Goal: Transaction & Acquisition: Purchase product/service

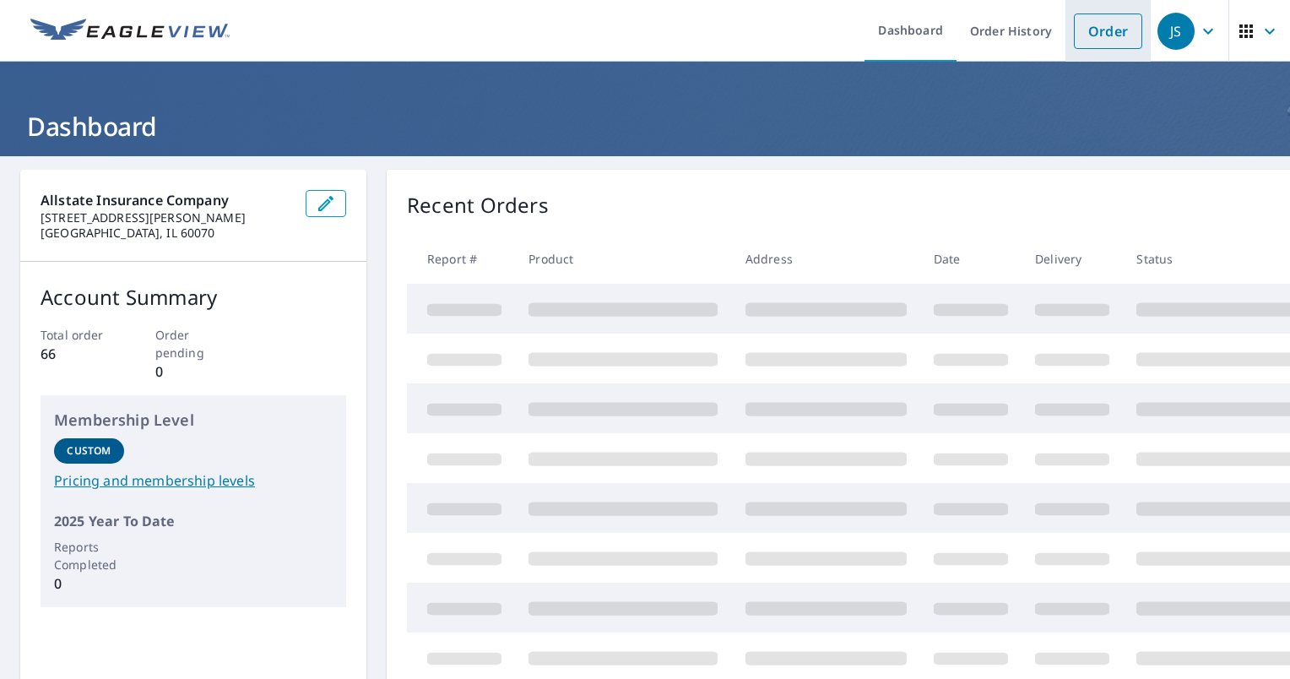
click at [1081, 34] on link "Order" at bounding box center [1108, 31] width 68 height 35
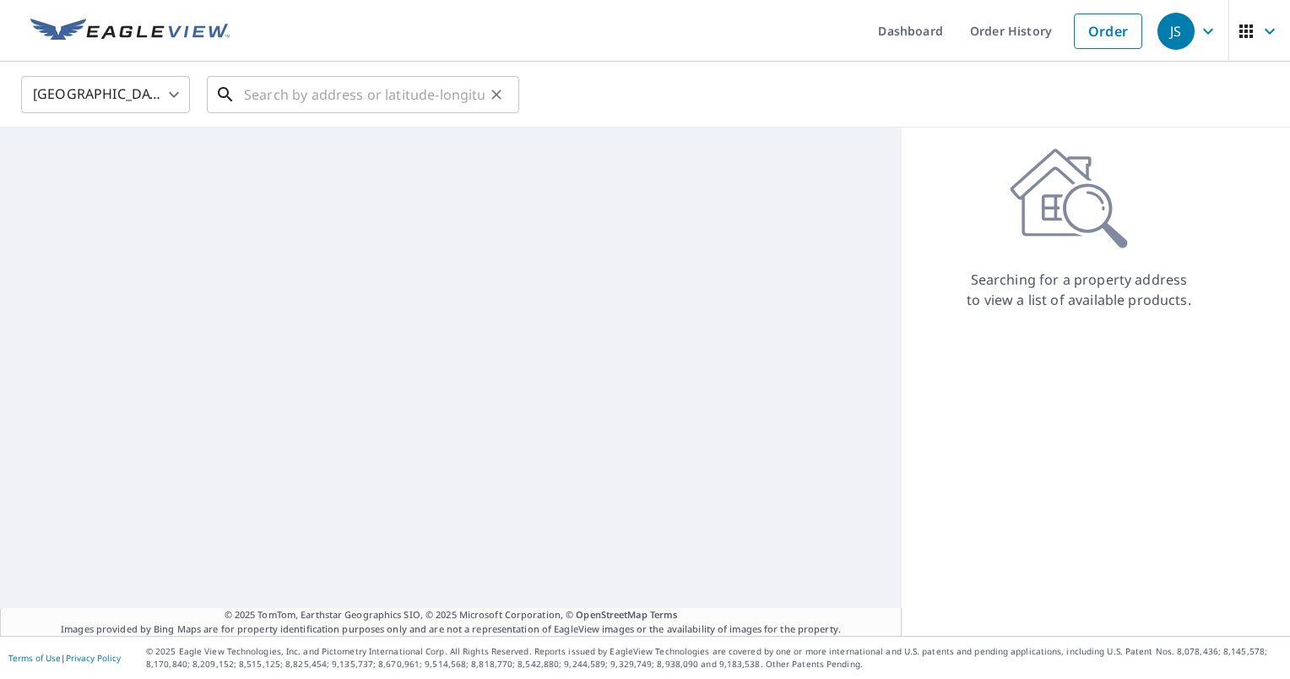
click at [377, 101] on input "text" at bounding box center [364, 94] width 241 height 47
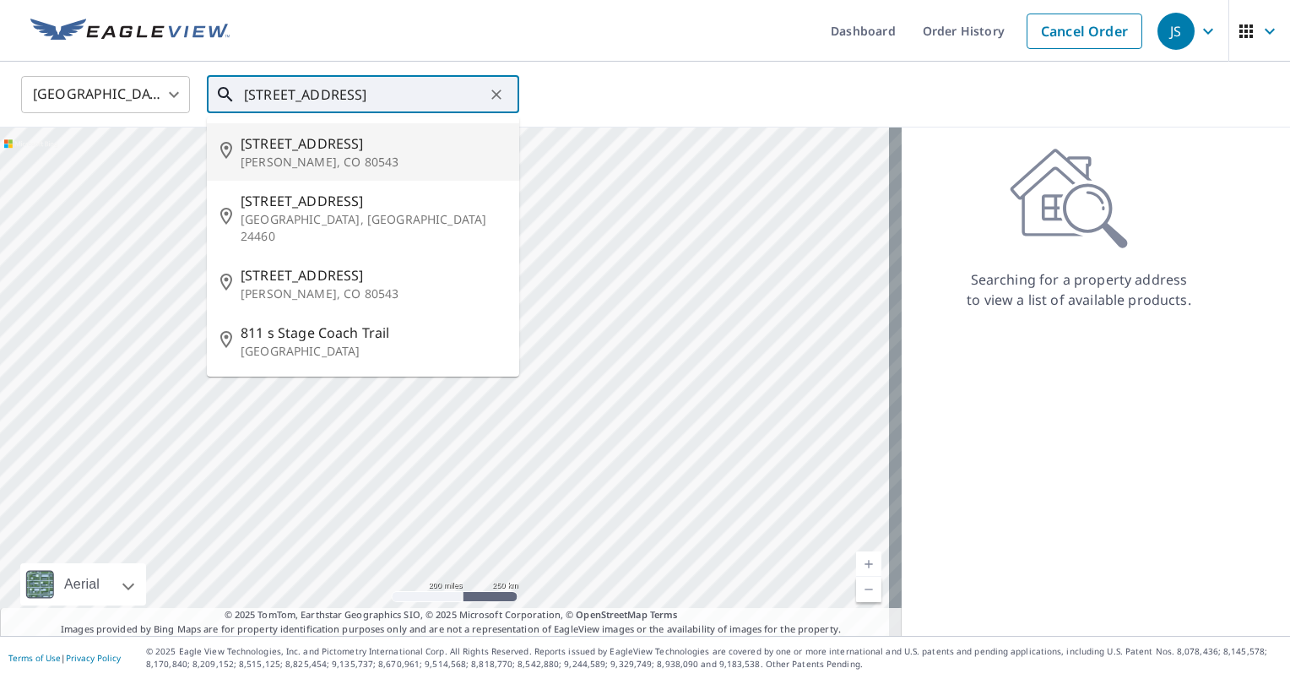
click at [389, 164] on p "[PERSON_NAME], CO 80543" at bounding box center [373, 162] width 265 height 17
type input "[STREET_ADDRESS][PERSON_NAME]"
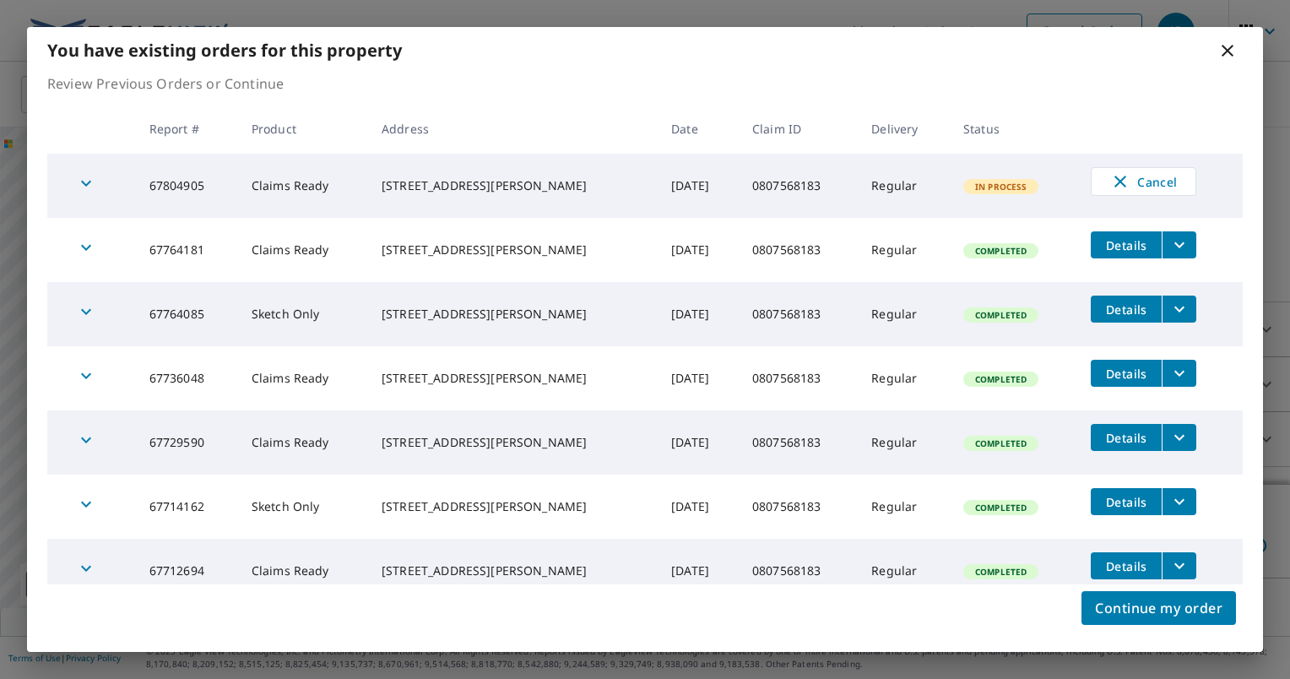
scroll to position [19, 0]
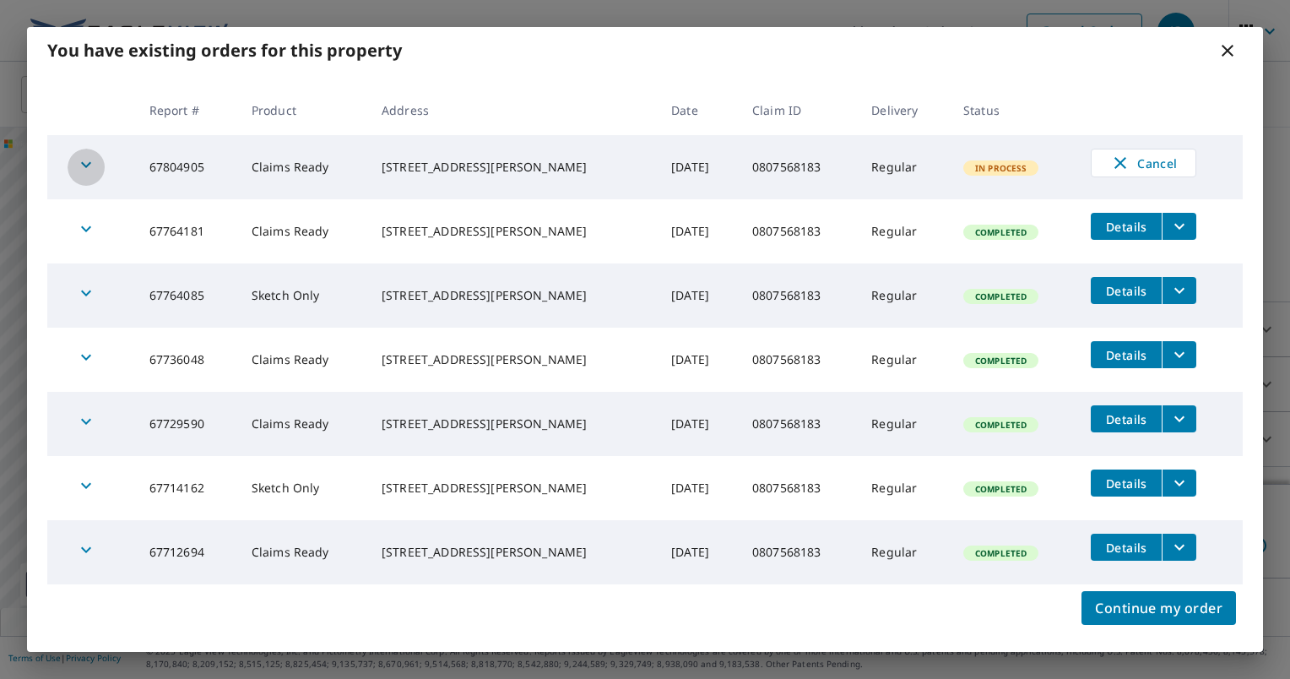
click at [86, 165] on icon "button" at bounding box center [86, 165] width 20 height 20
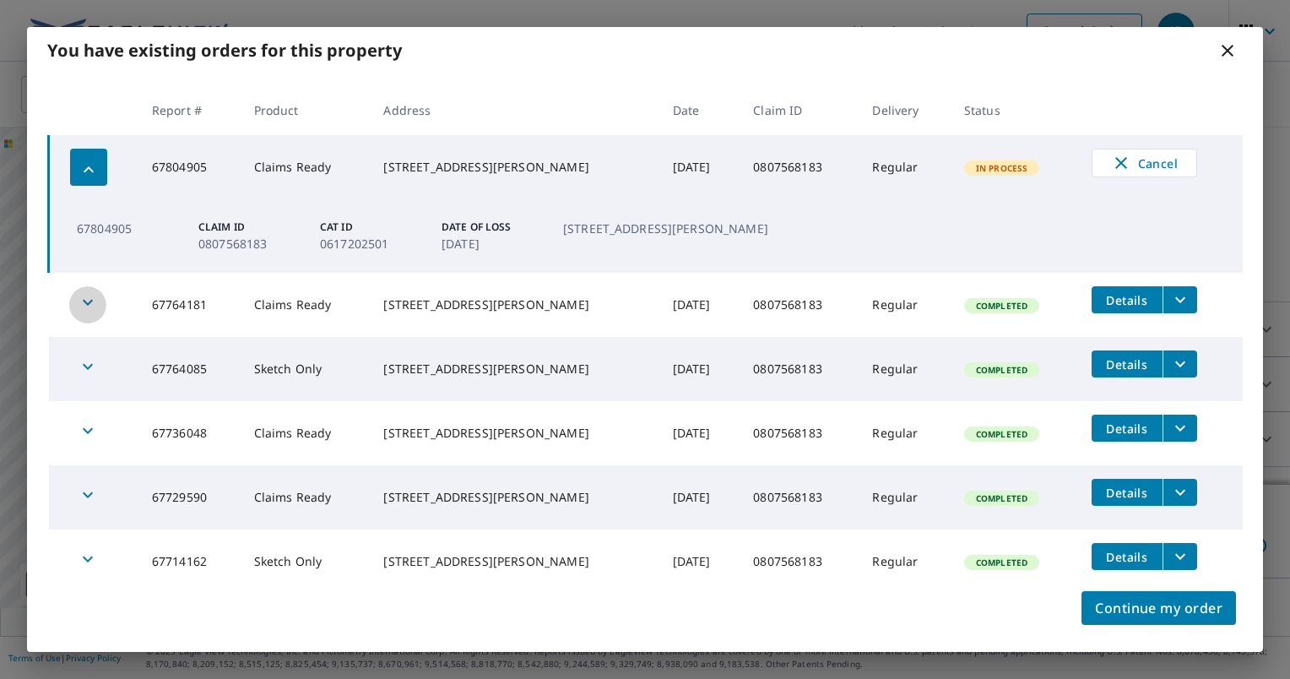
click at [81, 304] on icon "button" at bounding box center [88, 302] width 20 height 20
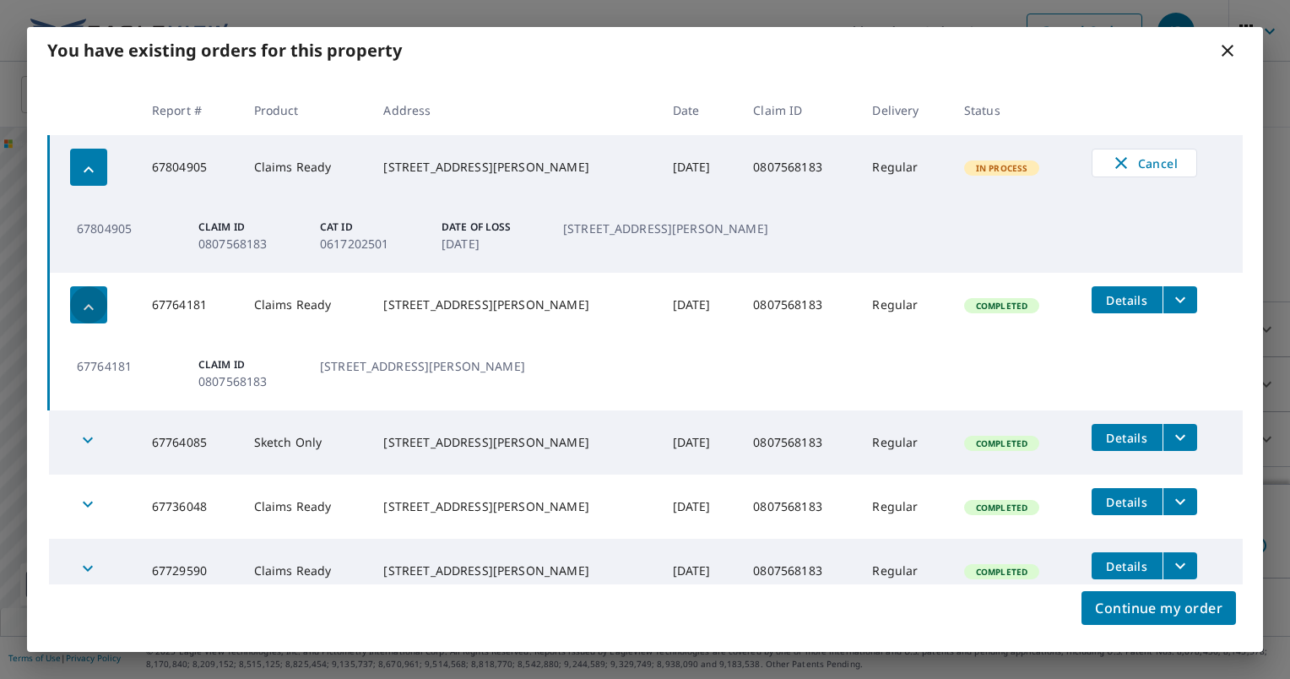
click at [81, 304] on icon "button" at bounding box center [89, 307] width 20 height 20
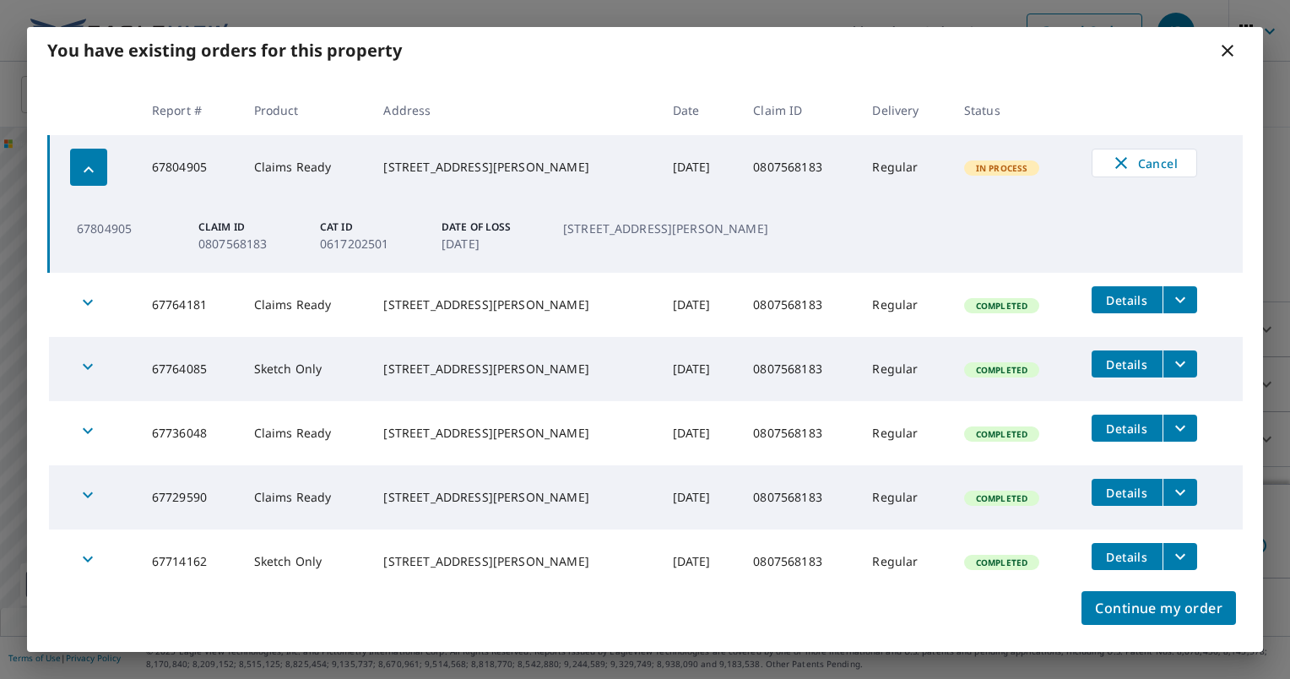
click at [85, 361] on icon "button" at bounding box center [88, 366] width 20 height 20
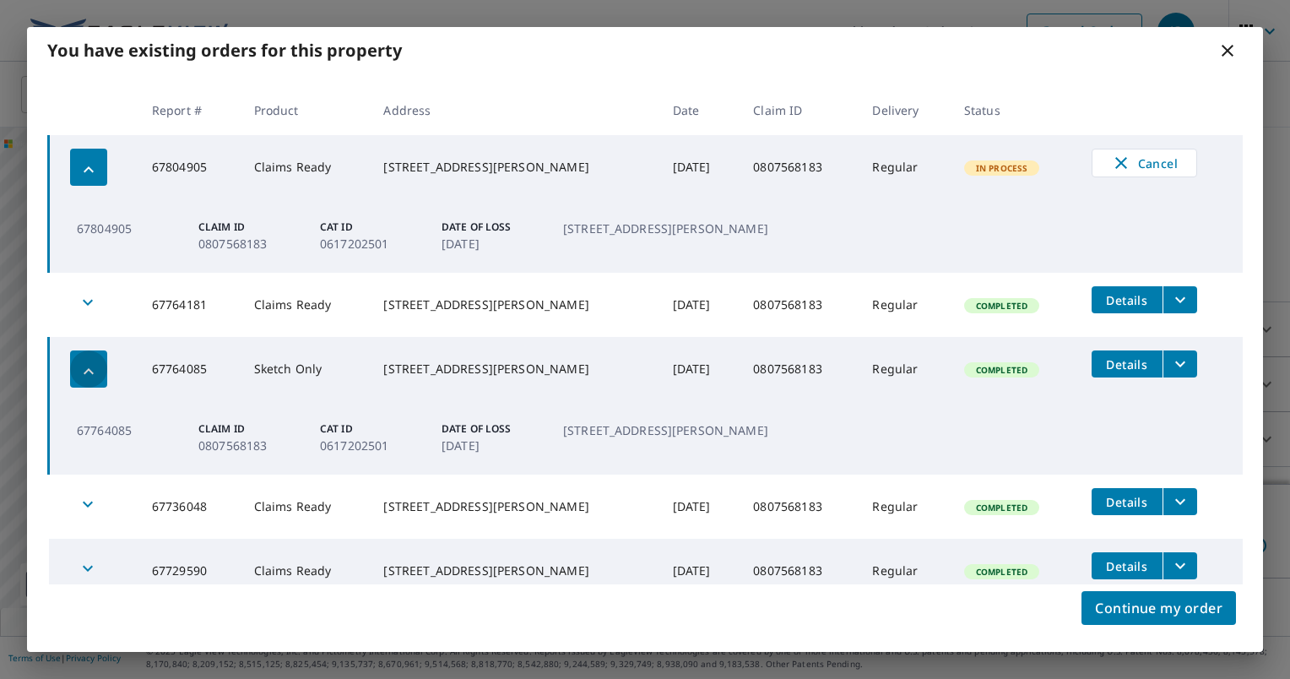
click at [95, 366] on icon "button" at bounding box center [89, 371] width 20 height 20
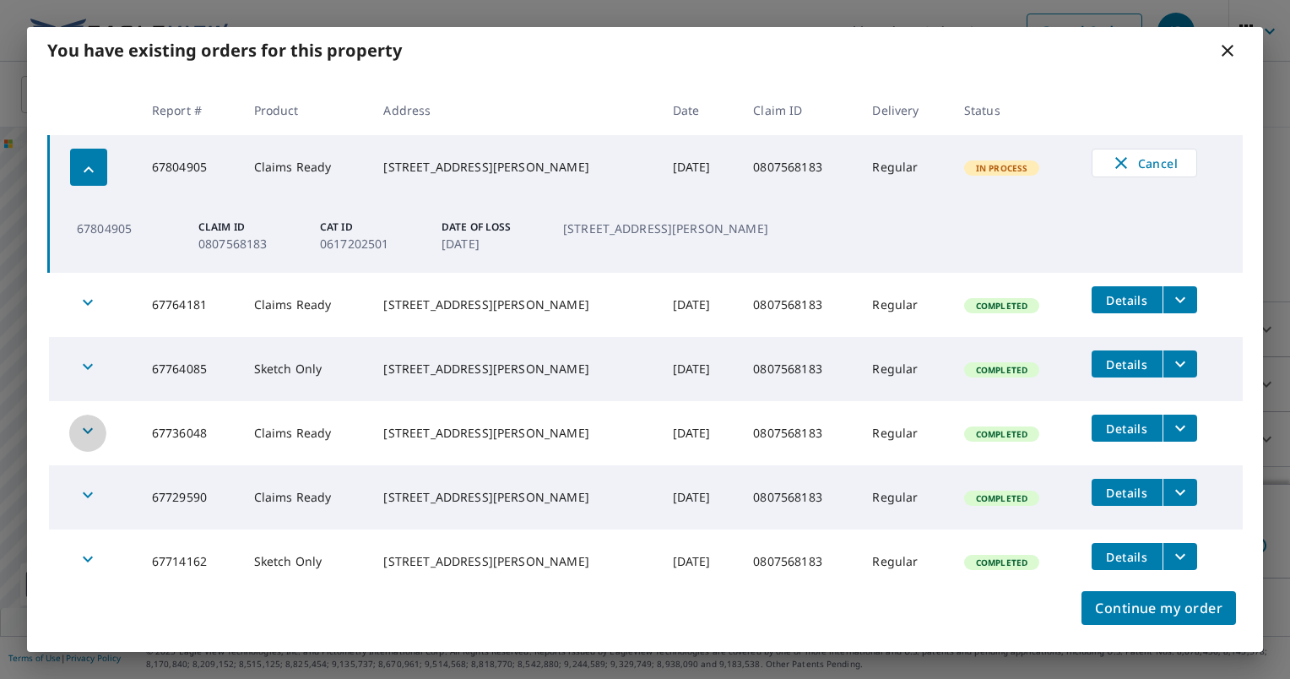
click at [97, 430] on div "button" at bounding box center [87, 433] width 37 height 37
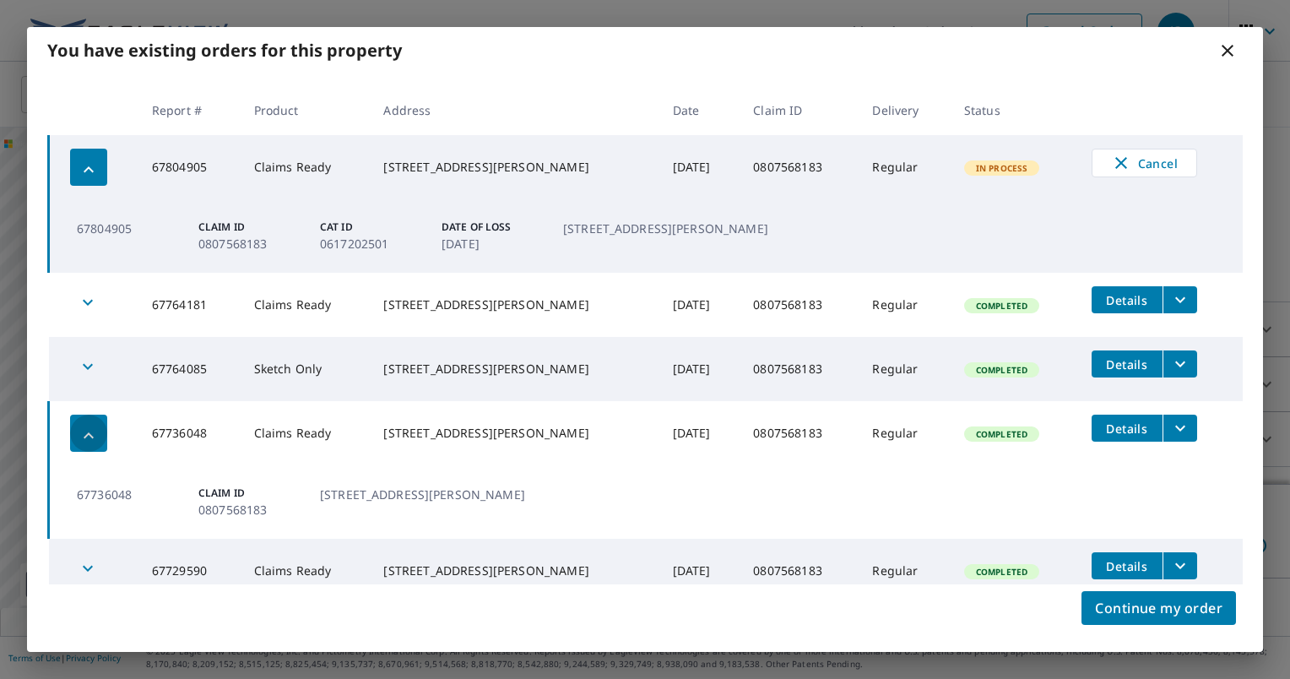
click at [89, 422] on div "button" at bounding box center [88, 433] width 37 height 37
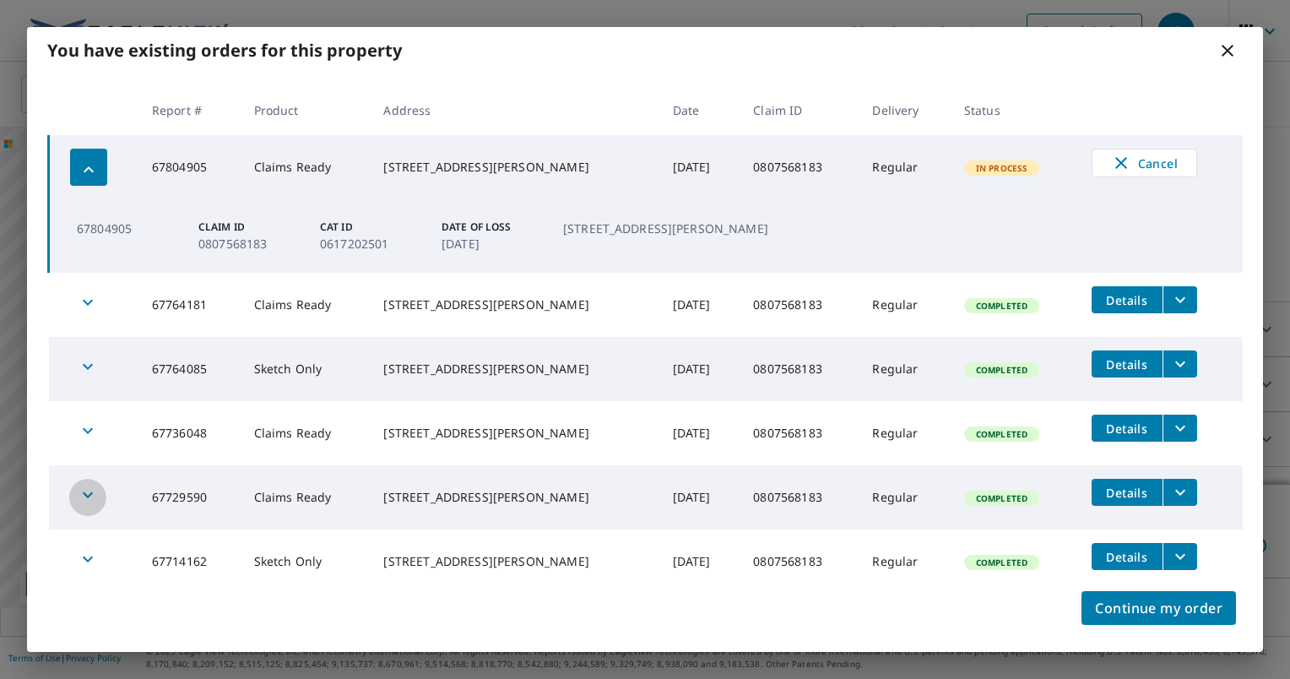
click at [78, 487] on icon "button" at bounding box center [88, 495] width 20 height 20
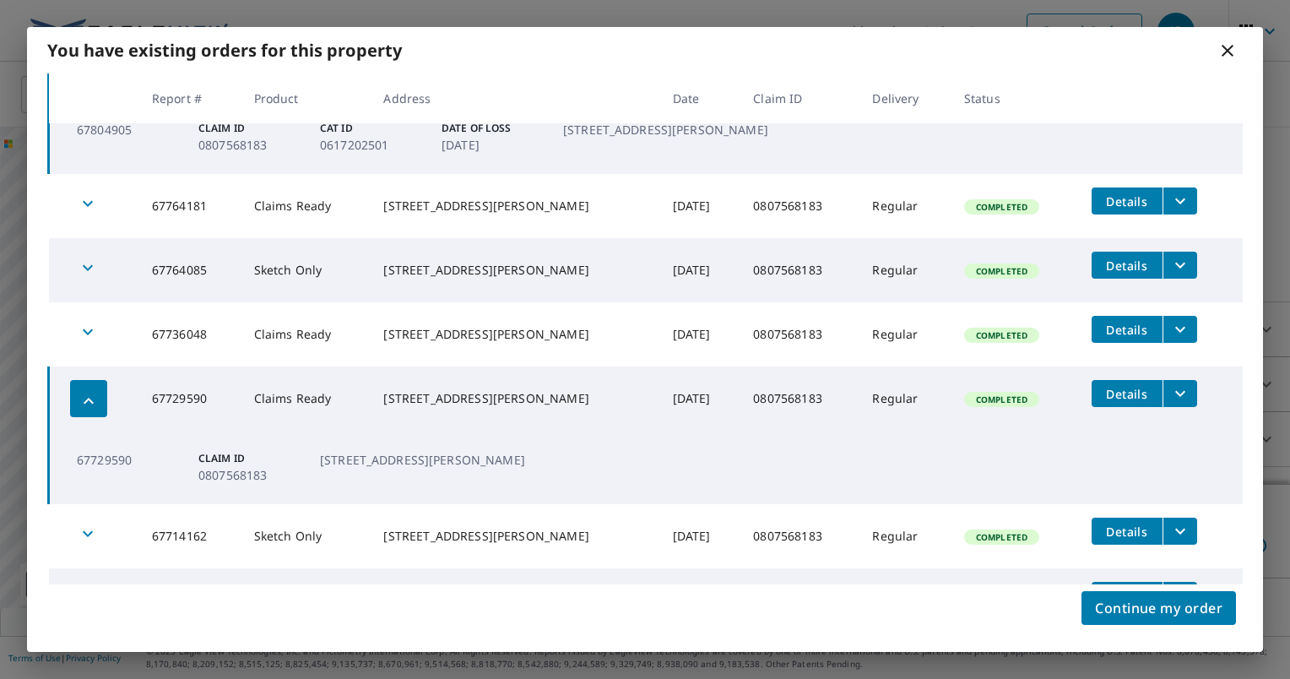
scroll to position [164, 0]
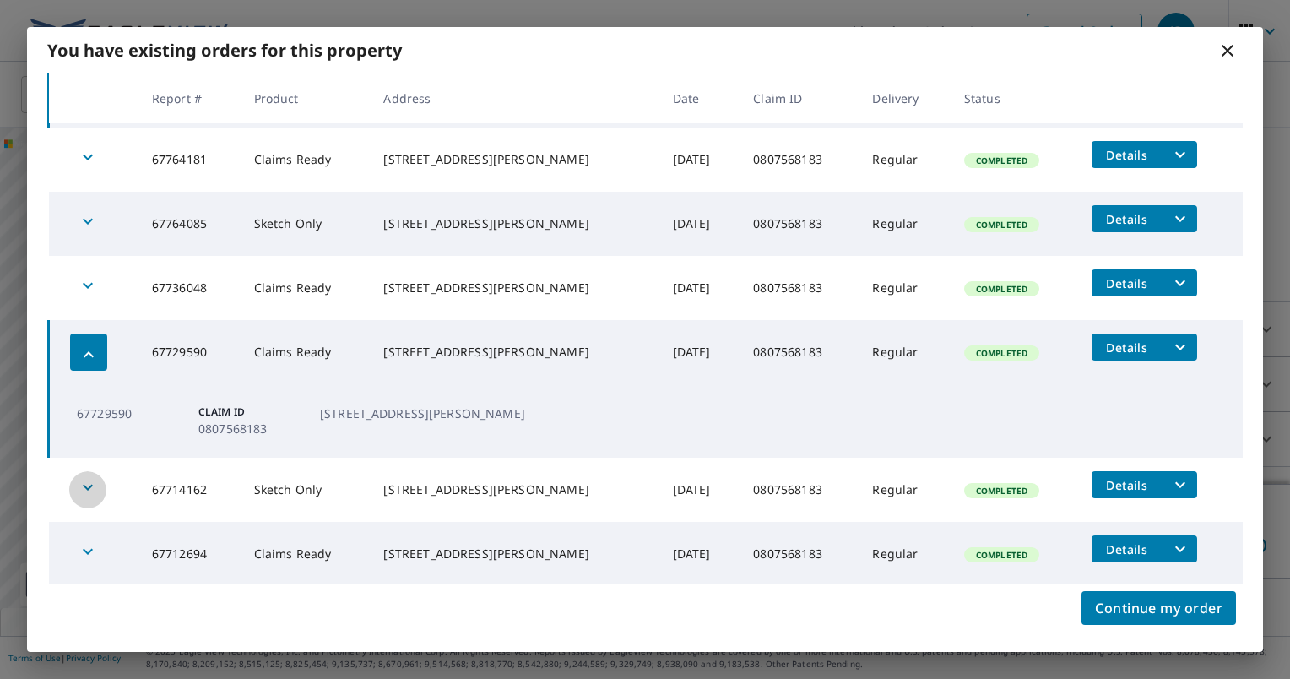
click at [89, 489] on icon "button" at bounding box center [88, 487] width 20 height 20
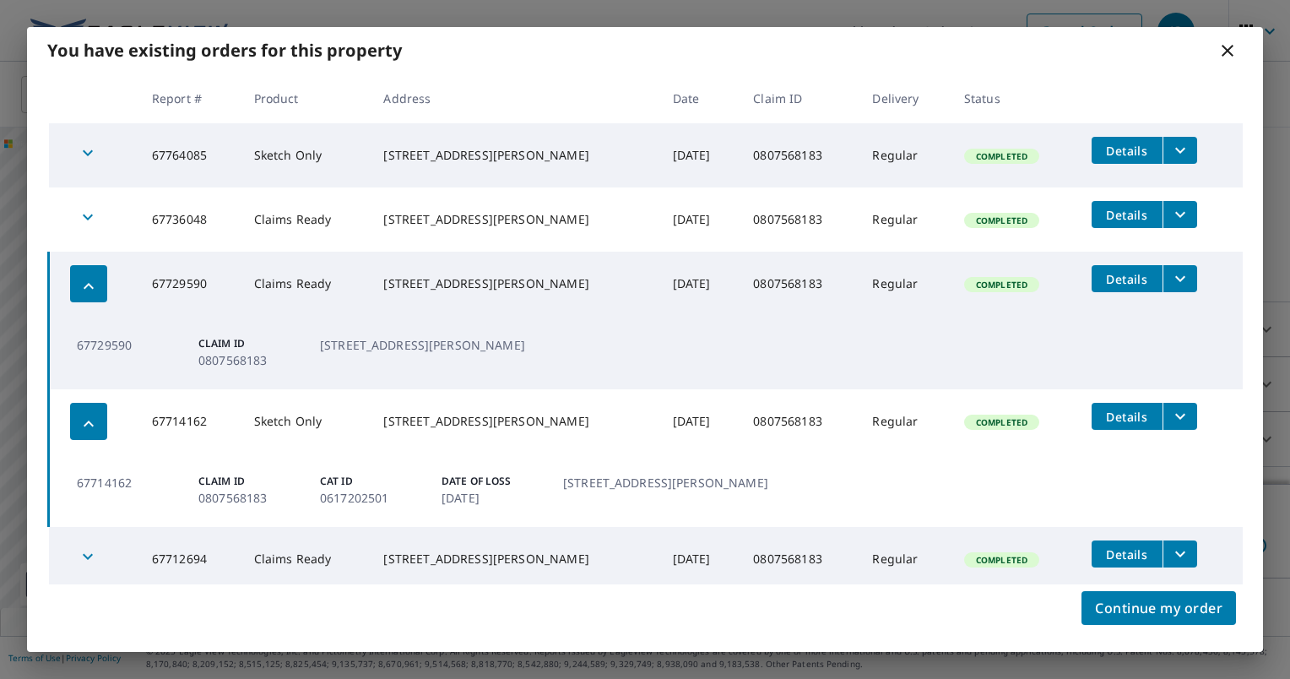
scroll to position [0, 0]
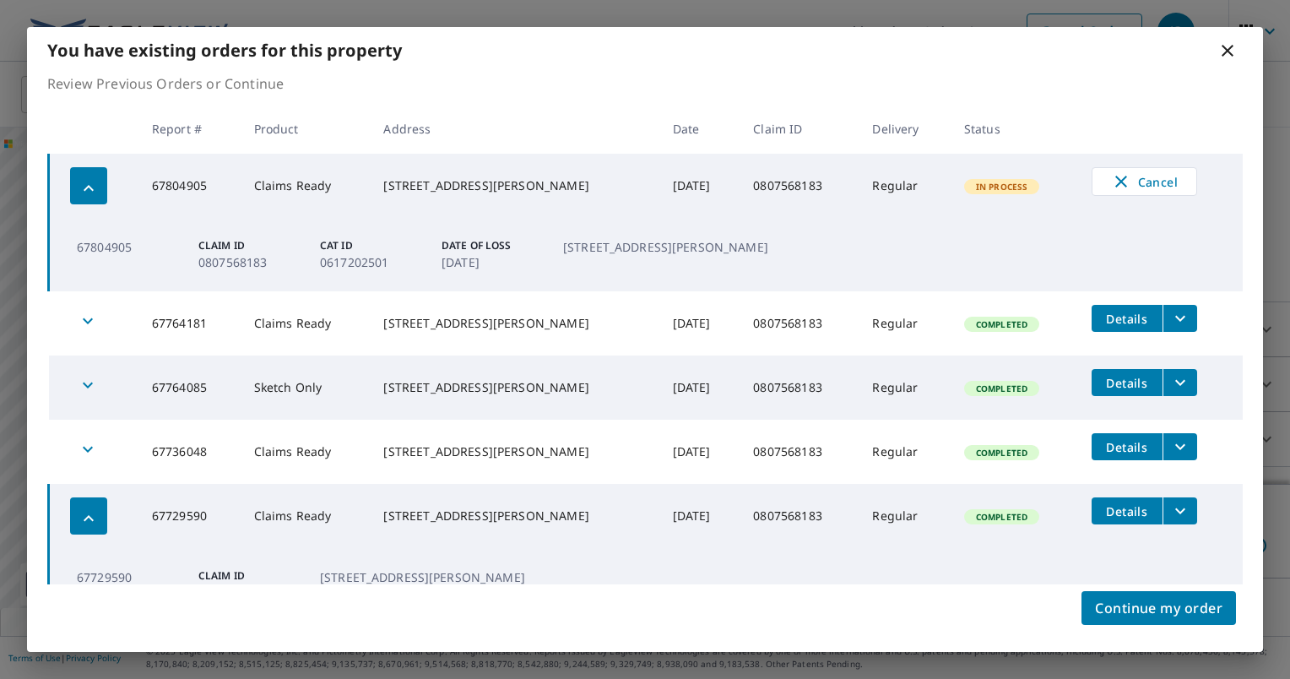
click at [1230, 52] on icon at bounding box center [1228, 51] width 20 height 20
